Goal: Transaction & Acquisition: Book appointment/travel/reservation

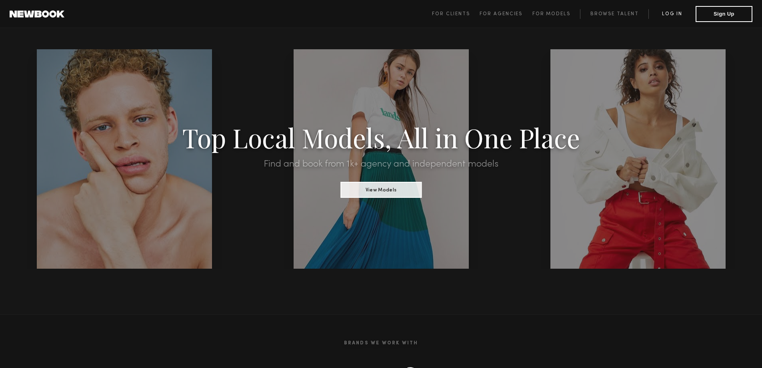
click at [675, 14] on link "Log in" at bounding box center [671, 14] width 47 height 10
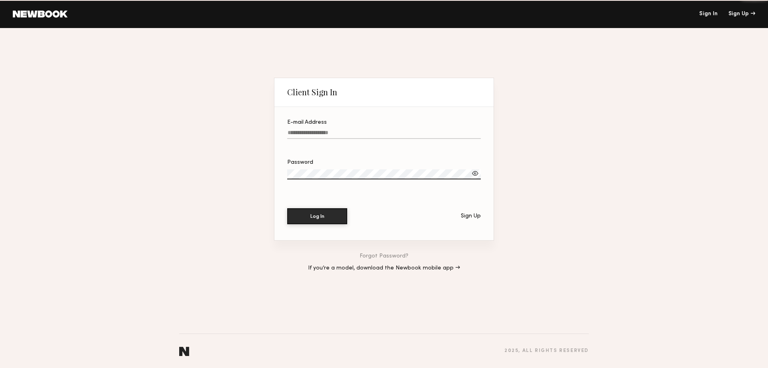
type input "**********"
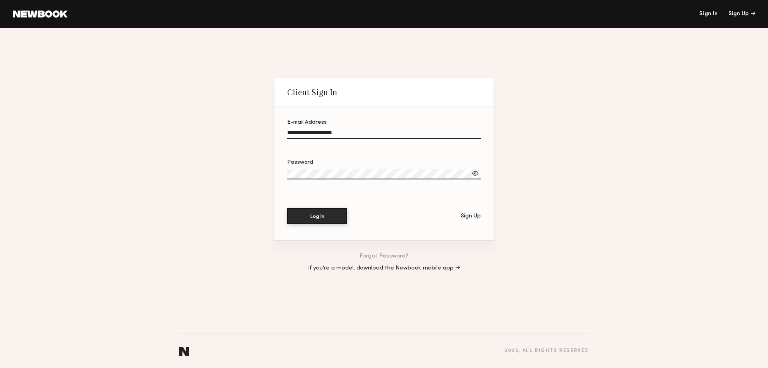
click at [320, 223] on section "**********" at bounding box center [383, 174] width 219 height 134
click at [325, 217] on button "Log In" at bounding box center [317, 216] width 60 height 16
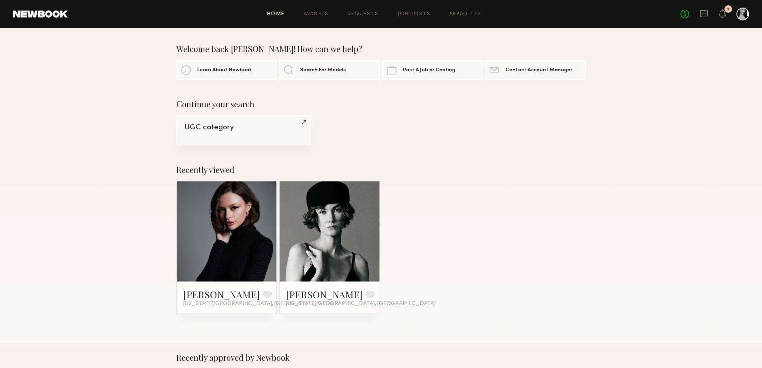
click at [203, 127] on div "UGC category" at bounding box center [243, 128] width 119 height 8
click at [220, 123] on link "UGC category" at bounding box center [243, 130] width 135 height 30
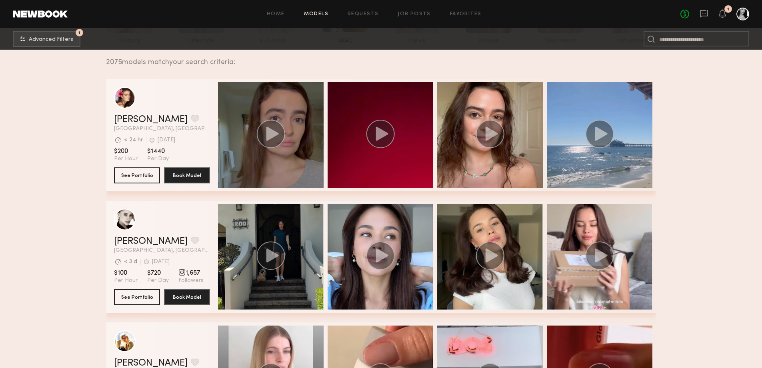
scroll to position [120, 0]
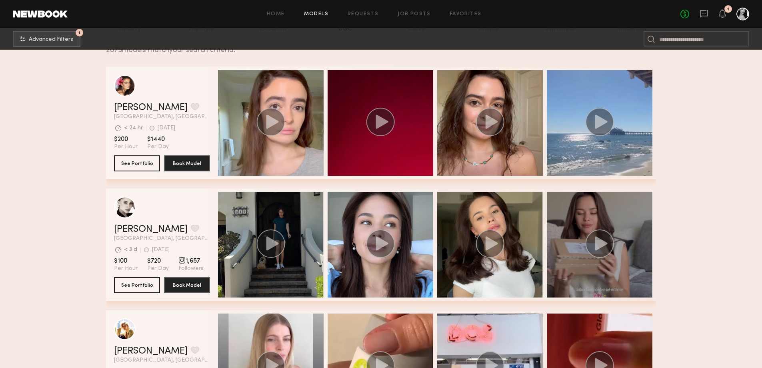
click at [601, 250] on icon "grid" at bounding box center [601, 243] width 12 height 14
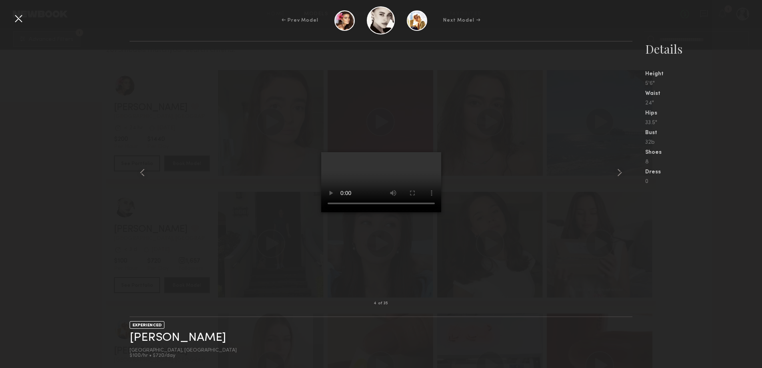
click at [692, 237] on nb-gallery-model-stats "Details Height 5'6" Waist 24" Hips 33.5" Bust 32b Shoes 8 Dress 0" at bounding box center [697, 204] width 130 height 327
click at [16, 18] on div at bounding box center [18, 18] width 13 height 13
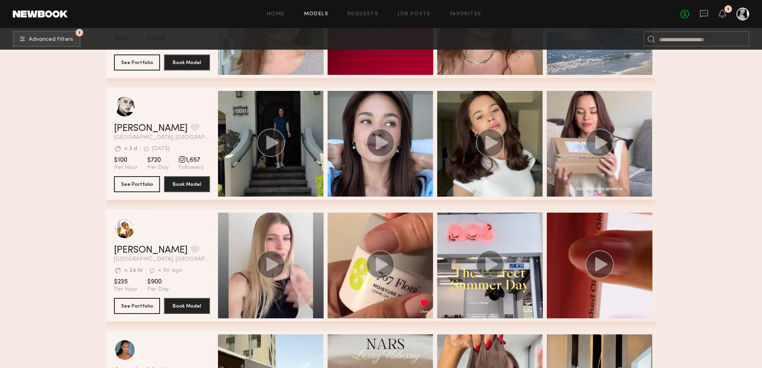
scroll to position [280, 0]
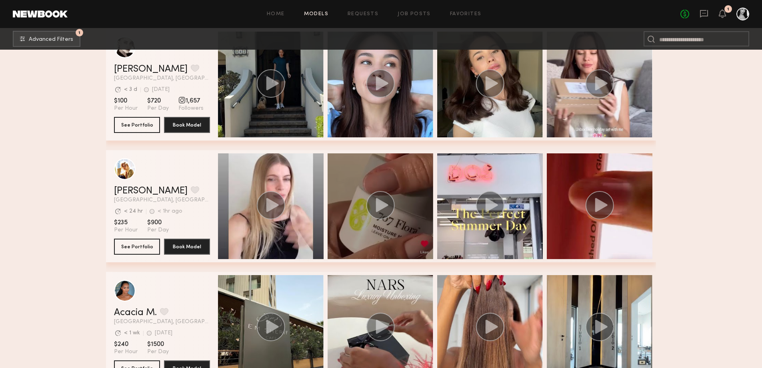
click at [379, 214] on circle "grid" at bounding box center [380, 205] width 28 height 28
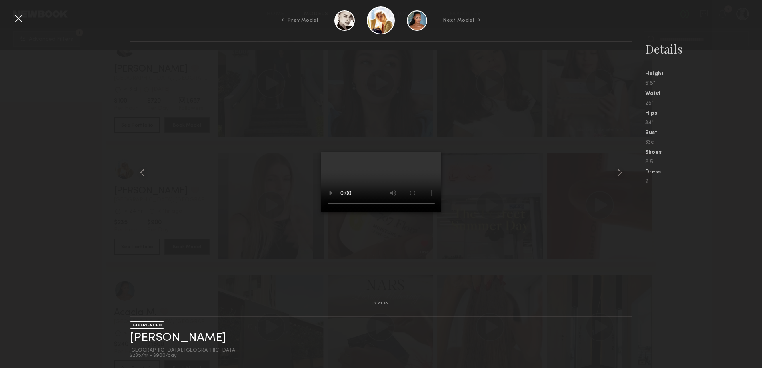
click at [658, 240] on nb-gallery-model-stats "Details Height 5'8" Waist 25" Hips 34" Bust 33c Shoes 8.5 Dress 2" at bounding box center [697, 204] width 130 height 327
click at [13, 23] on div at bounding box center [18, 18] width 13 height 13
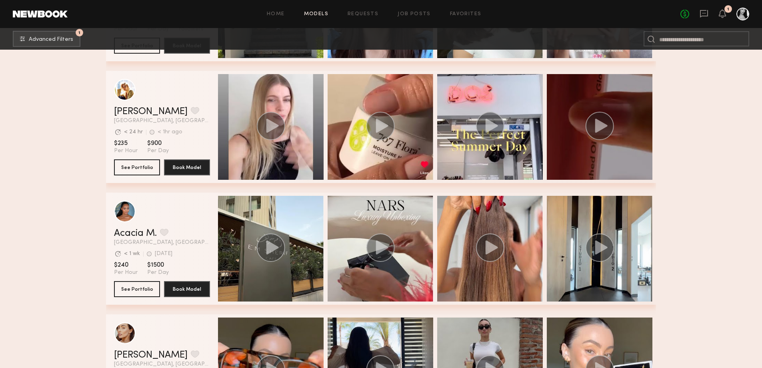
scroll to position [360, 0]
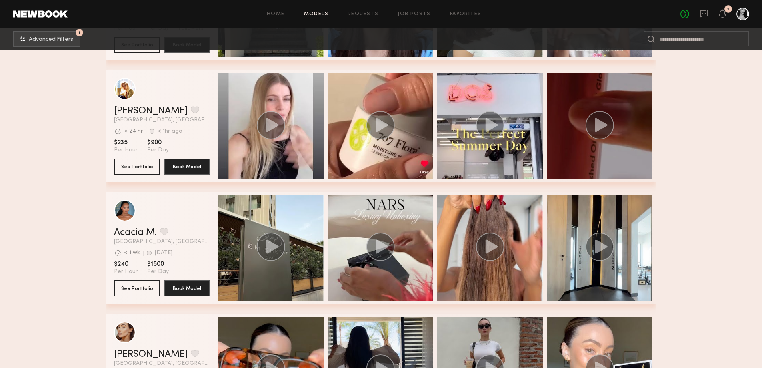
click at [608, 124] on circle "grid" at bounding box center [600, 125] width 28 height 28
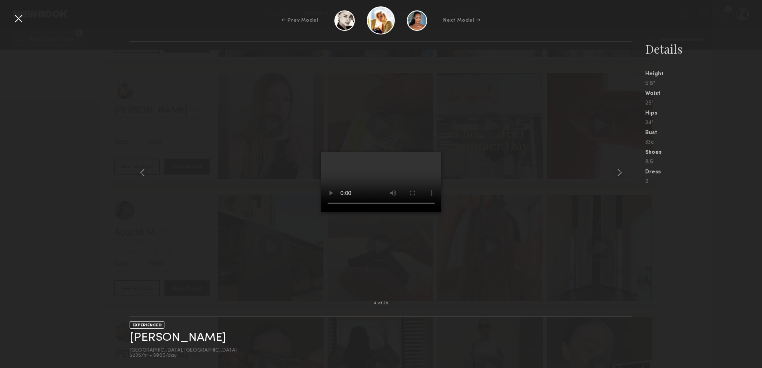
click at [504, 160] on div at bounding box center [381, 172] width 503 height 236
click at [19, 15] on div at bounding box center [18, 18] width 13 height 13
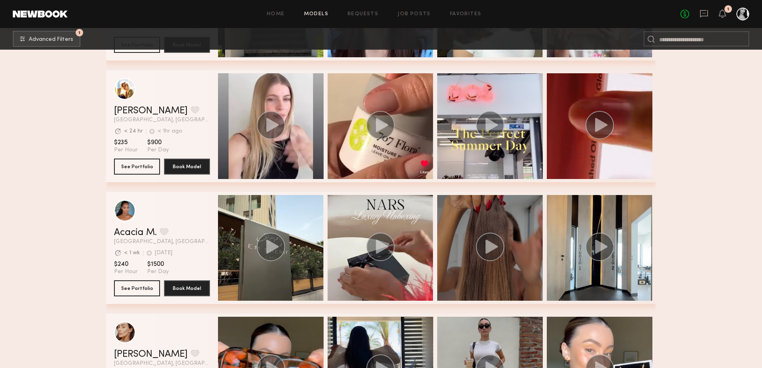
click at [534, 232] on div "grid" at bounding box center [490, 248] width 106 height 106
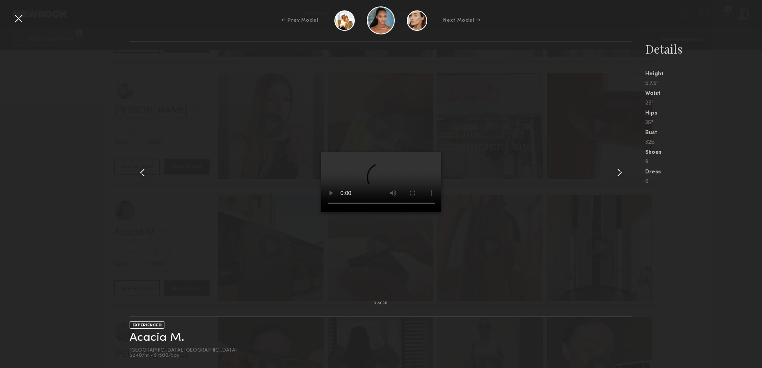
click at [14, 19] on div at bounding box center [18, 18] width 13 height 13
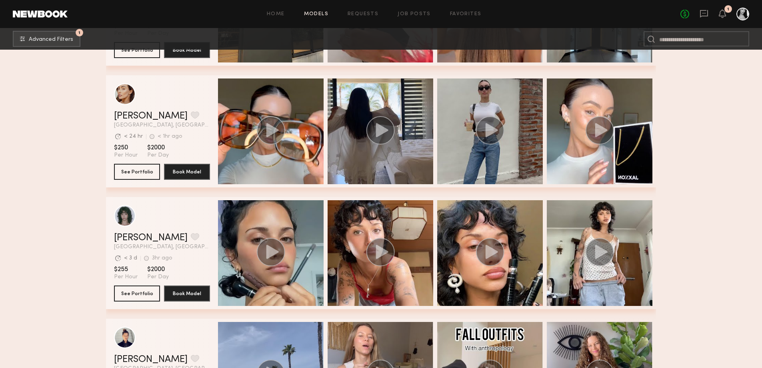
scroll to position [600, 0]
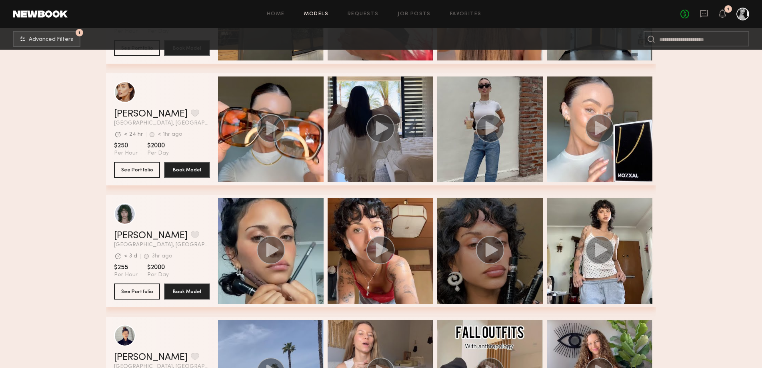
click at [468, 254] on div "grid" at bounding box center [490, 251] width 106 height 106
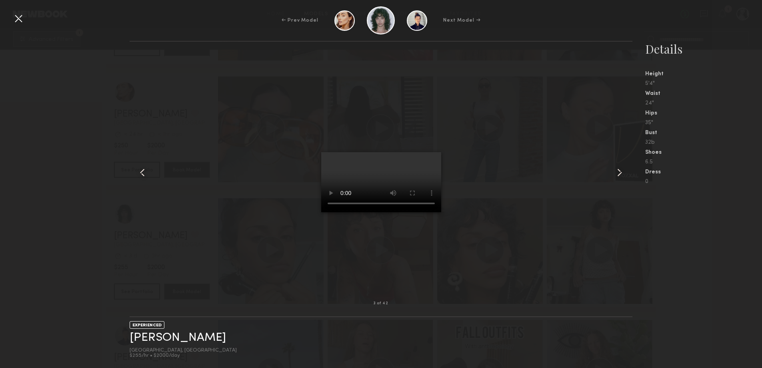
click at [18, 14] on div at bounding box center [18, 18] width 13 height 13
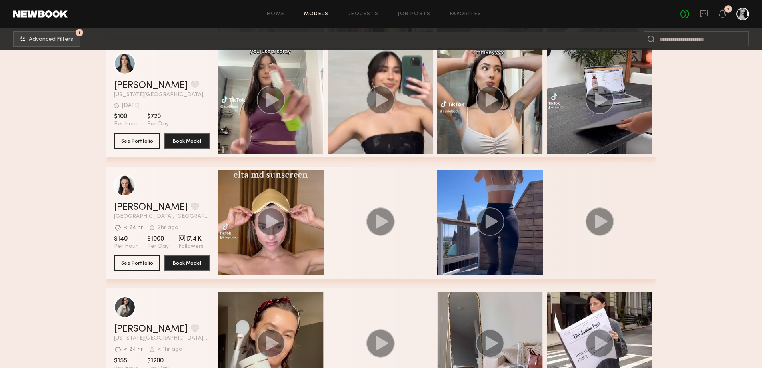
scroll to position [1480, 0]
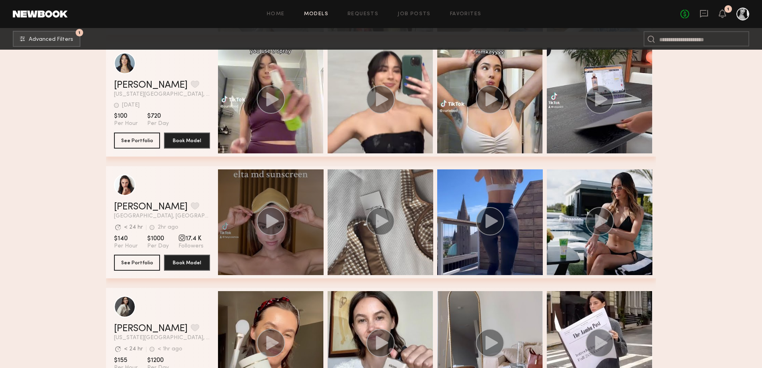
click at [256, 224] on div "grid" at bounding box center [271, 222] width 106 height 106
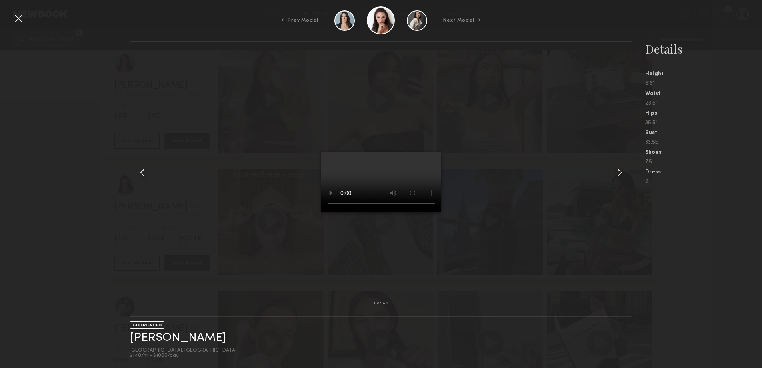
click at [704, 229] on nb-gallery-model-stats "Details Height 5'6" Waist 23.5" Hips 35.5" Bust 33.5b Shoes 7.5 Dress 2" at bounding box center [697, 204] width 130 height 327
click at [21, 20] on div at bounding box center [18, 18] width 13 height 13
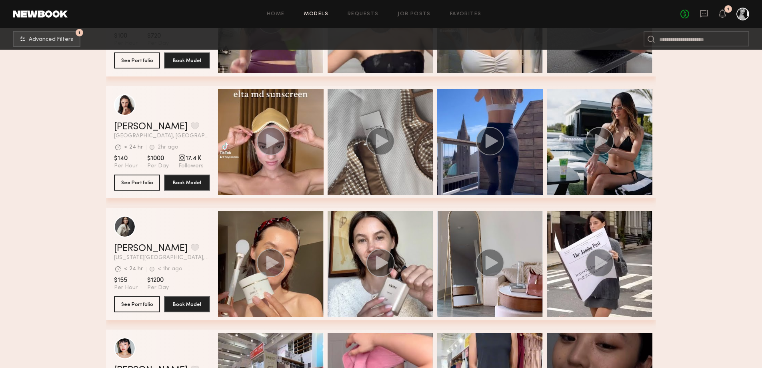
scroll to position [1600, 0]
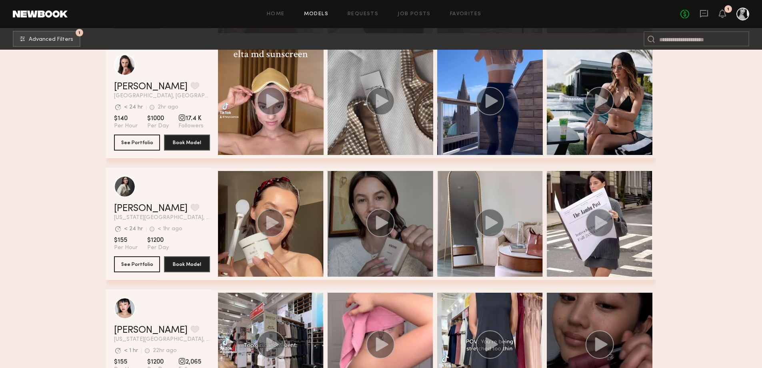
click at [414, 228] on div "grid" at bounding box center [381, 224] width 106 height 106
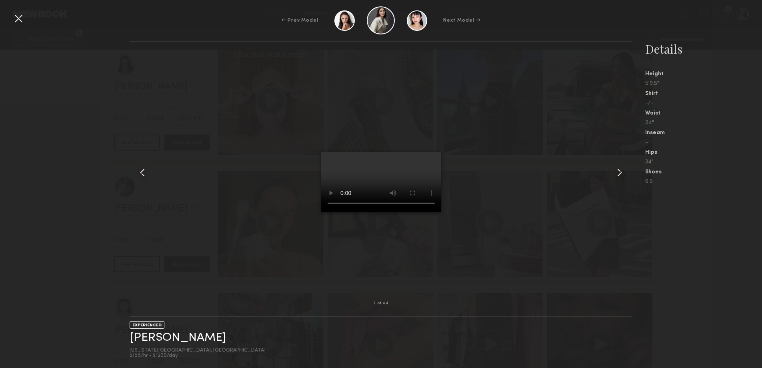
click at [15, 20] on div at bounding box center [18, 18] width 13 height 13
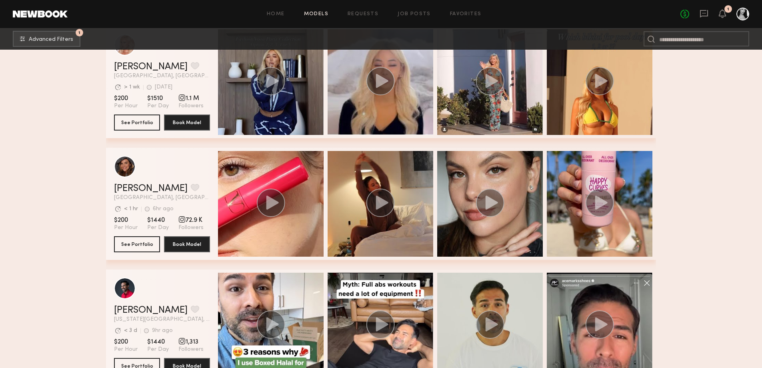
scroll to position [2240, 0]
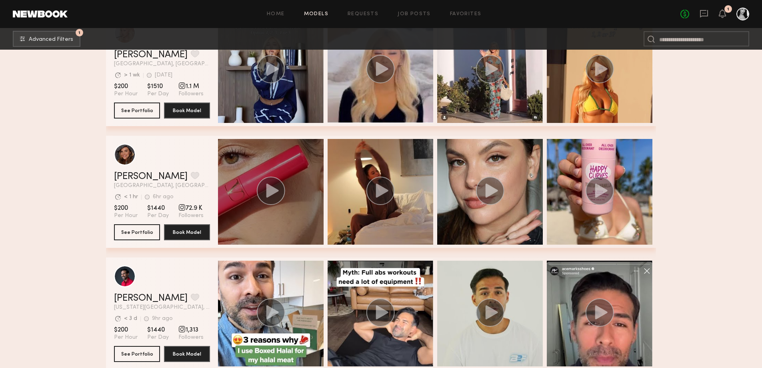
click at [272, 201] on circle "grid" at bounding box center [271, 190] width 28 height 28
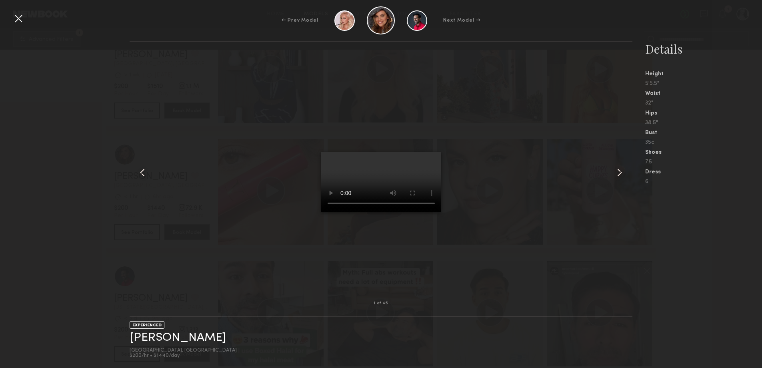
click at [18, 14] on div at bounding box center [18, 18] width 13 height 13
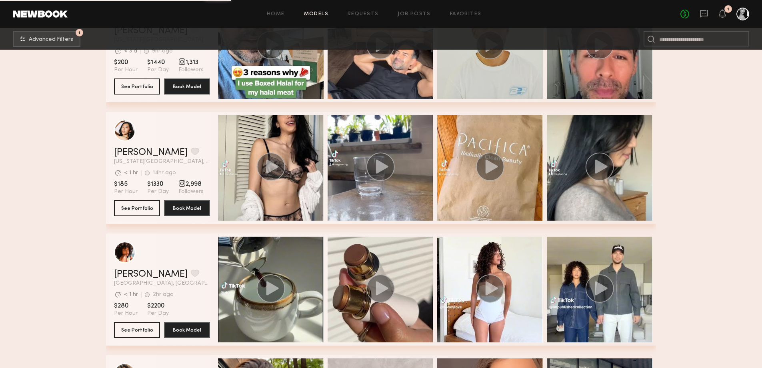
scroll to position [2560, 0]
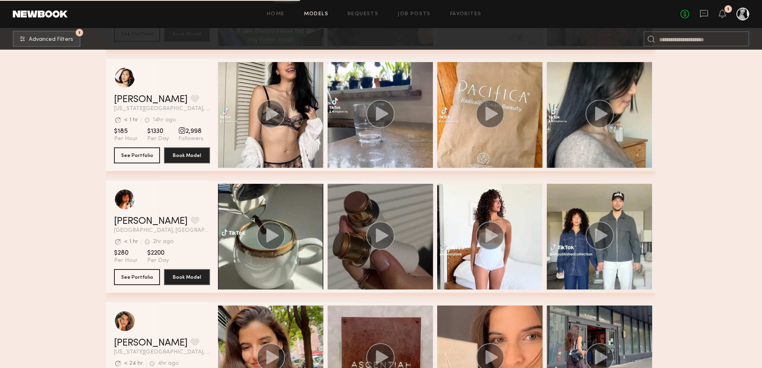
click at [390, 239] on circle "grid" at bounding box center [380, 235] width 28 height 28
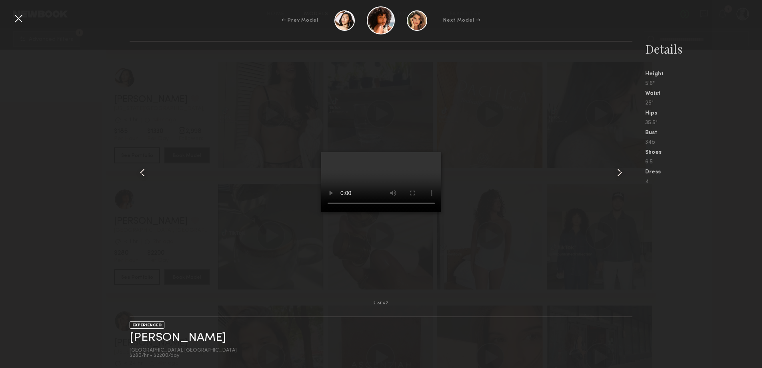
click at [704, 238] on nb-gallery-model-stats "Details Height 5'6" Waist 25" Hips 35.5" Bust 34b Shoes 6.5 Dress 4" at bounding box center [697, 204] width 130 height 327
click at [12, 19] on div "← Prev Model Next Model →" at bounding box center [381, 20] width 762 height 28
click at [14, 16] on div at bounding box center [18, 18] width 13 height 13
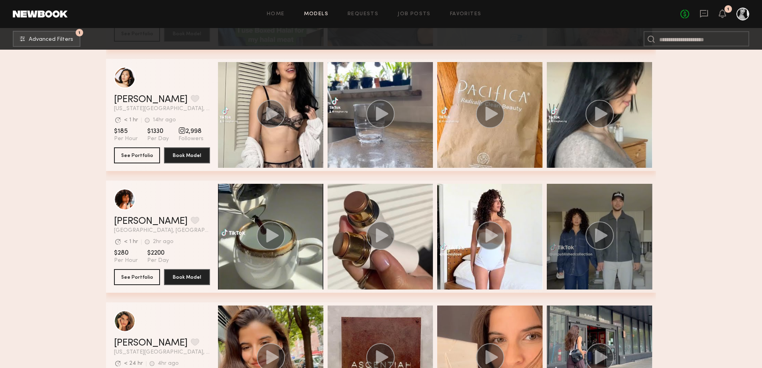
click at [616, 252] on div "grid" at bounding box center [600, 237] width 106 height 106
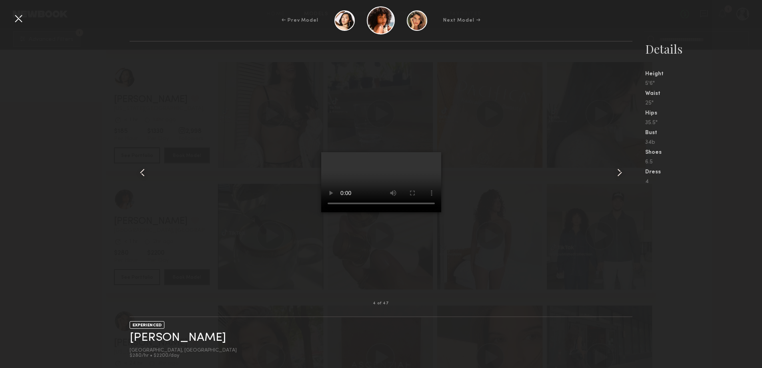
click at [15, 18] on div at bounding box center [18, 18] width 13 height 13
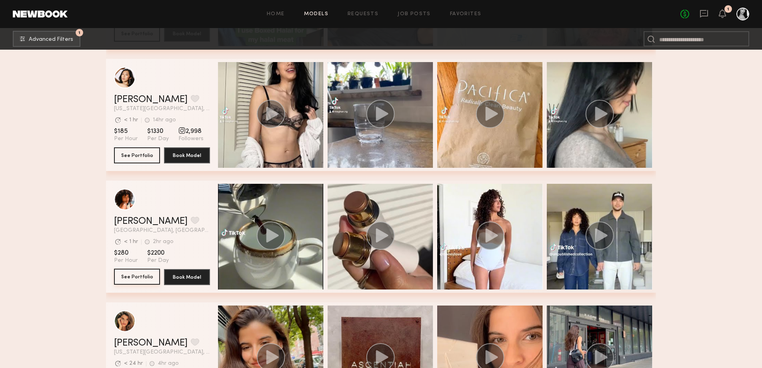
click at [138, 281] on button "See Portfolio" at bounding box center [137, 276] width 46 height 16
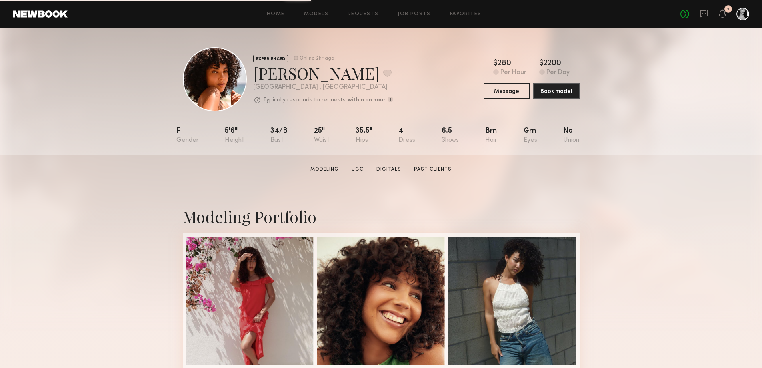
click at [361, 171] on link "UGC" at bounding box center [357, 169] width 18 height 7
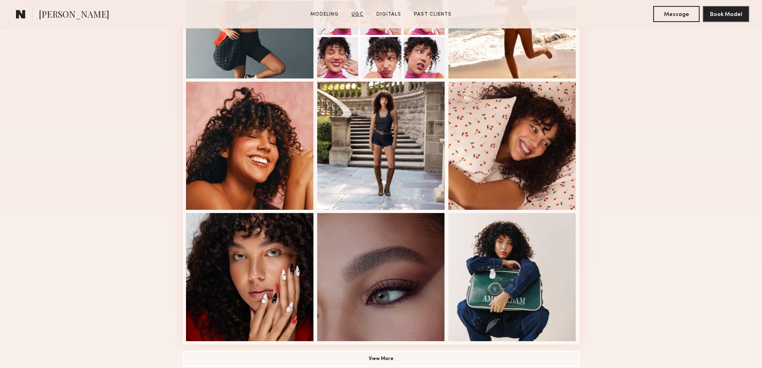
scroll to position [760, 0]
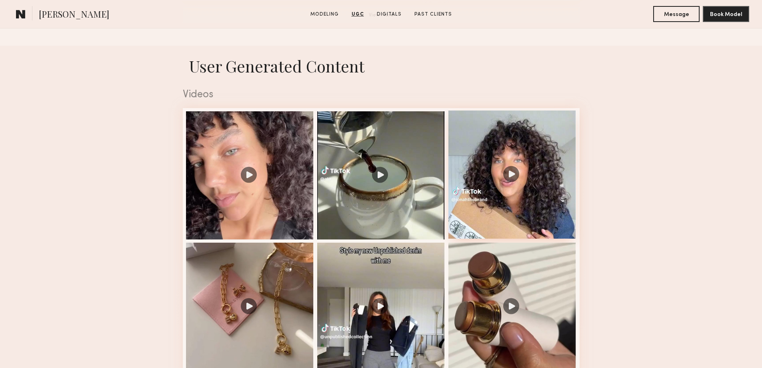
click at [506, 182] on div at bounding box center [512, 174] width 128 height 128
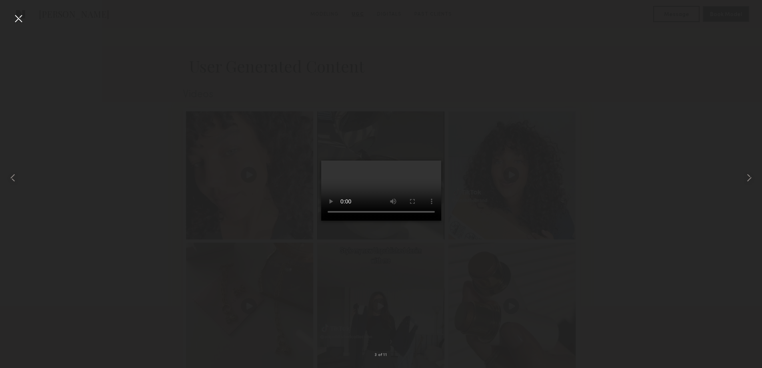
click at [652, 272] on div at bounding box center [381, 177] width 762 height 329
click at [99, 63] on div at bounding box center [381, 177] width 762 height 329
click at [18, 18] on div at bounding box center [18, 18] width 13 height 13
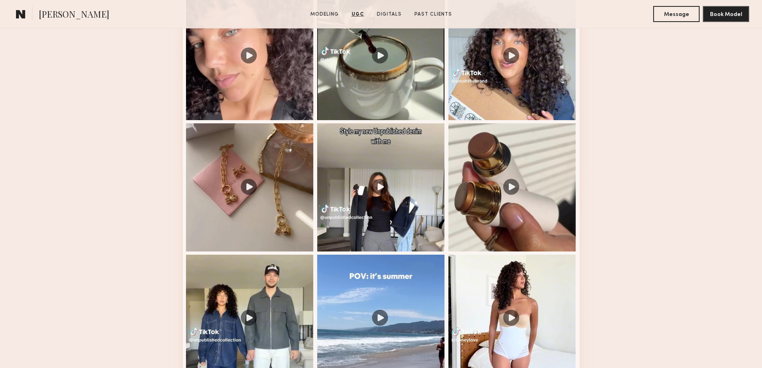
scroll to position [880, 0]
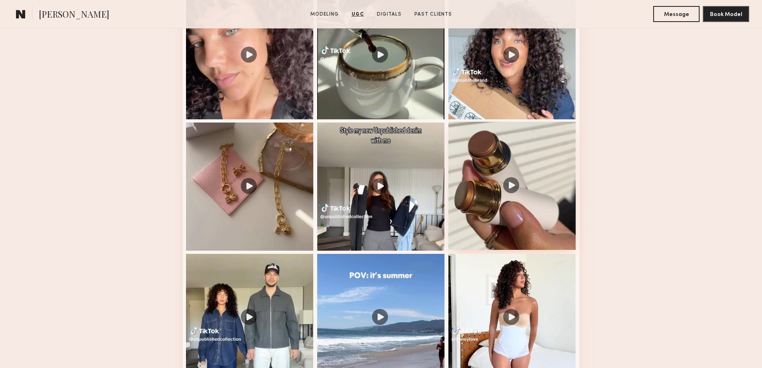
click at [498, 208] on div at bounding box center [512, 186] width 128 height 128
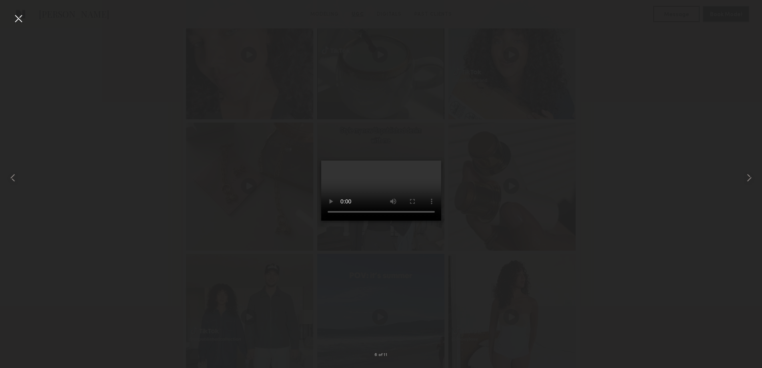
click at [704, 226] on div at bounding box center [381, 177] width 762 height 329
click at [19, 16] on div at bounding box center [18, 18] width 13 height 13
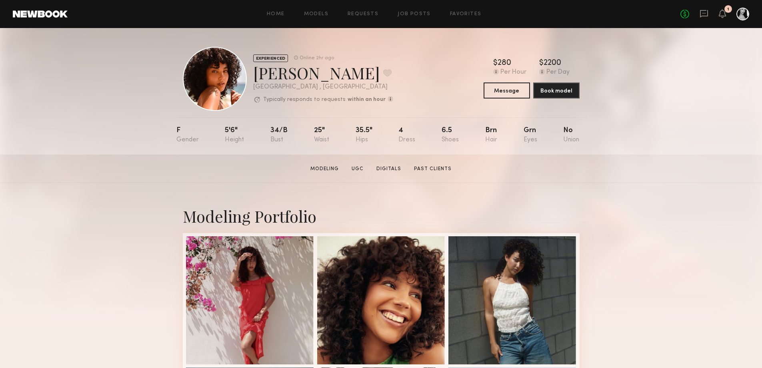
scroll to position [0, 0]
click at [362, 170] on link "UGC" at bounding box center [357, 169] width 18 height 7
click at [513, 93] on button "Message" at bounding box center [507, 90] width 46 height 16
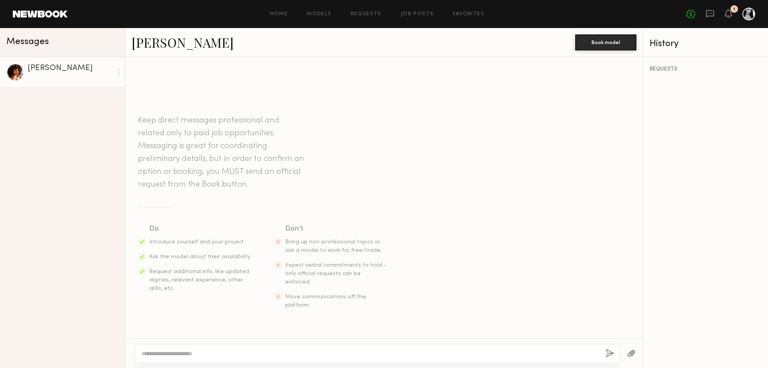
click at [246, 351] on textarea at bounding box center [371, 353] width 458 height 8
type textarea "**********"
click at [611, 352] on button "button" at bounding box center [610, 353] width 9 height 10
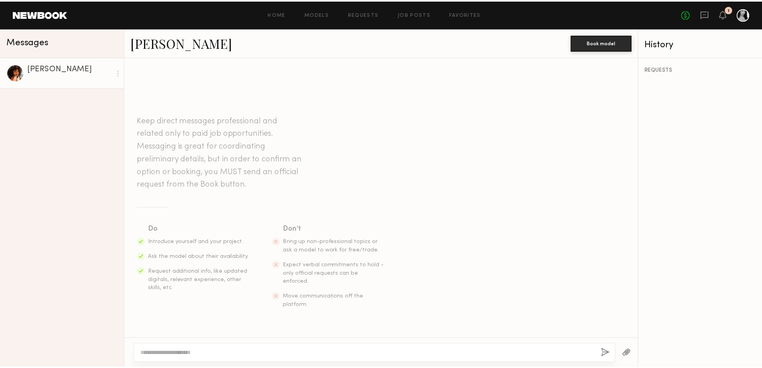
scroll to position [54, 0]
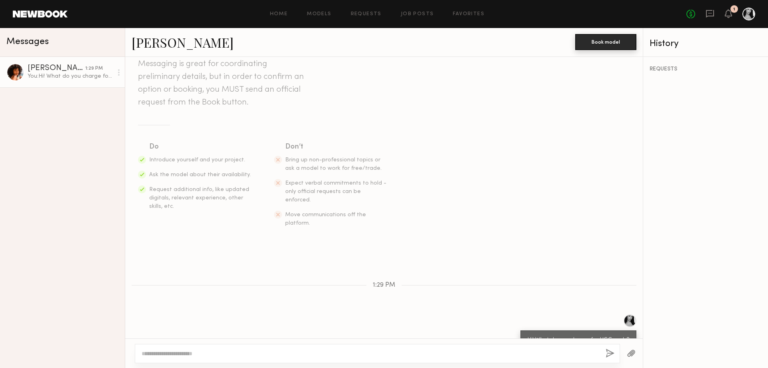
click at [597, 42] on button "Book model" at bounding box center [605, 42] width 61 height 16
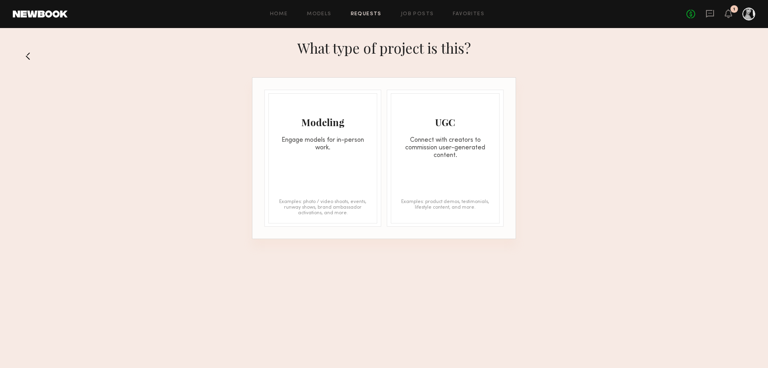
click at [454, 141] on div "Connect with creators to commission user-generated content." at bounding box center [445, 147] width 108 height 23
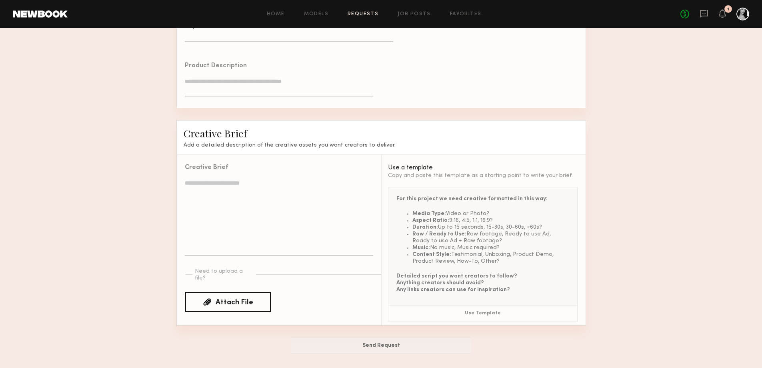
scroll to position [502, 0]
